Goal: Navigation & Orientation: Go to known website

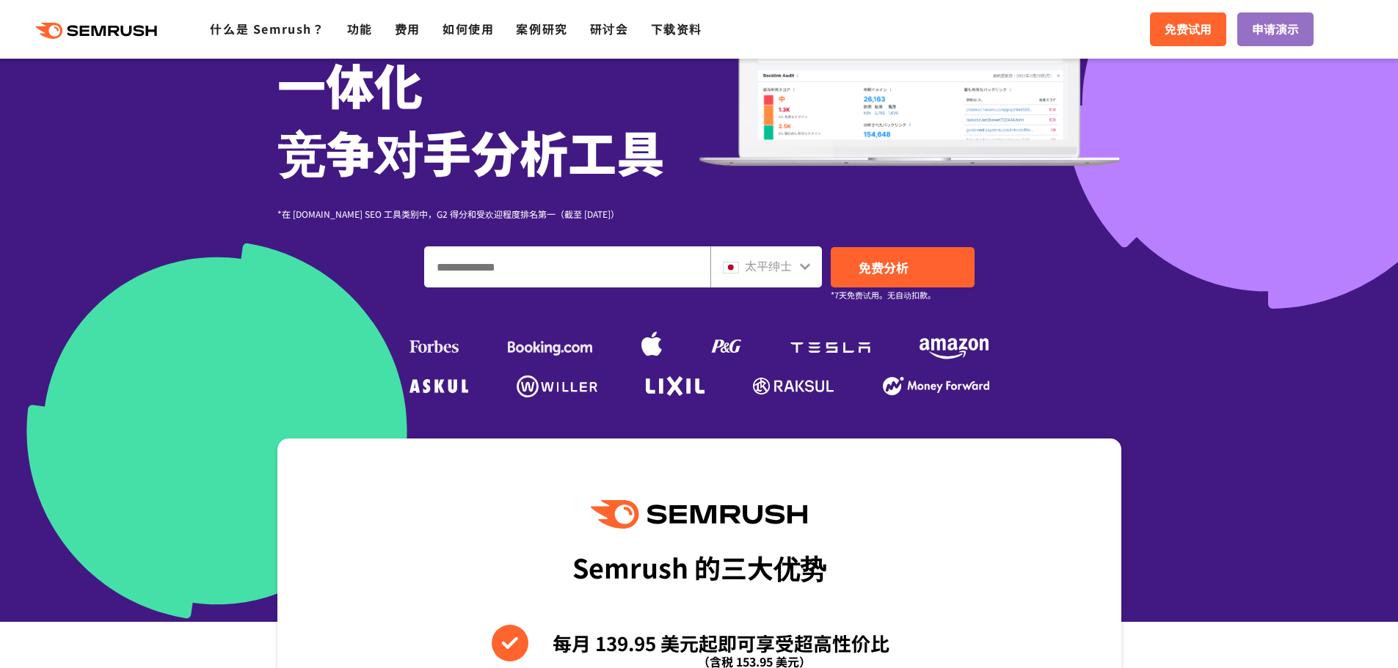
click at [808, 268] on icon at bounding box center [805, 266] width 12 height 12
click at [801, 266] on icon at bounding box center [805, 266] width 10 height 7
click at [805, 263] on icon at bounding box center [805, 266] width 12 height 12
click at [650, 269] on input "输入域名、关键字或 URL" at bounding box center [567, 267] width 285 height 40
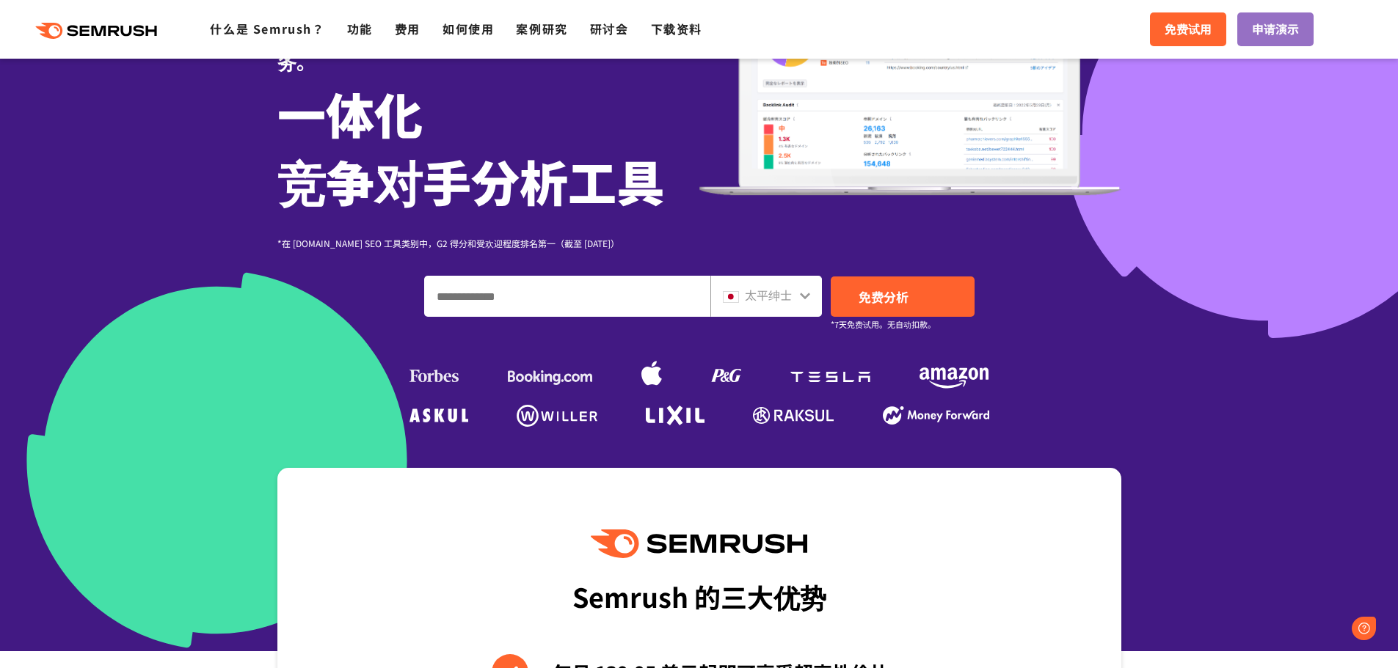
click at [1260, 271] on div at bounding box center [699, 228] width 1398 height 847
click at [1175, 28] on font "免费试用" at bounding box center [1187, 29] width 47 height 18
click at [807, 290] on icon at bounding box center [805, 296] width 12 height 12
click at [800, 290] on icon at bounding box center [805, 296] width 12 height 12
click at [728, 291] on img at bounding box center [731, 297] width 16 height 12
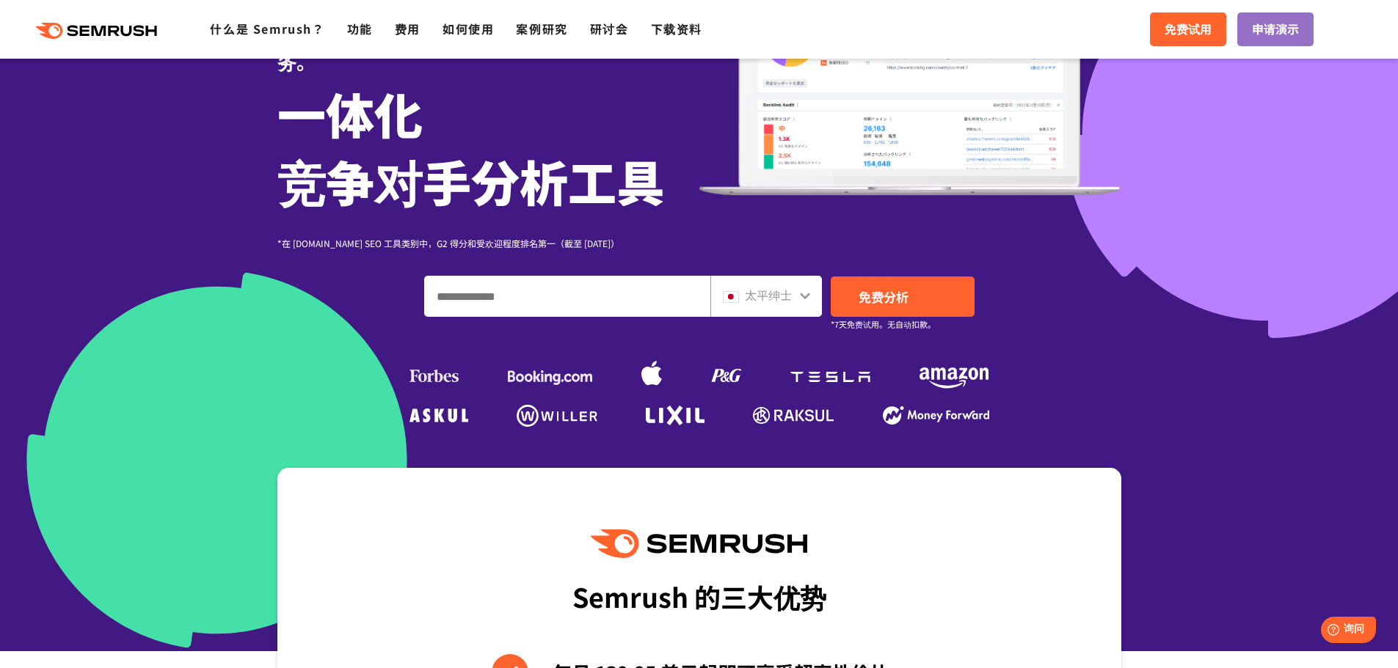
click at [739, 286] on div "太平绅士" at bounding box center [763, 295] width 80 height 19
click at [742, 286] on div "太平绅士" at bounding box center [763, 295] width 80 height 19
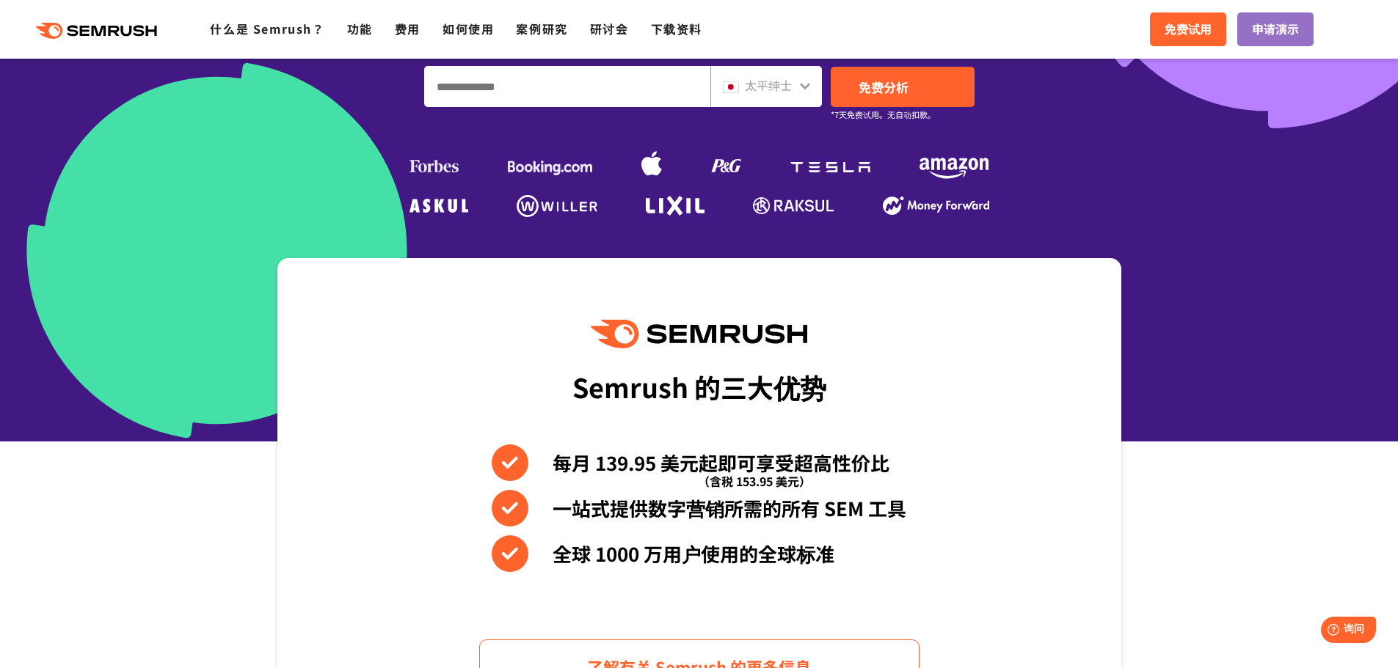
scroll to position [445, 0]
